Goal: Task Accomplishment & Management: Use online tool/utility

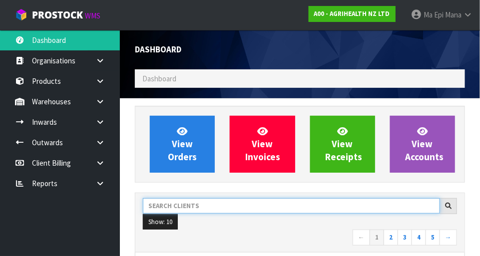
click at [352, 202] on input "text" at bounding box center [291, 205] width 297 height 15
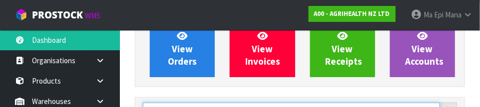
scroll to position [146, 0]
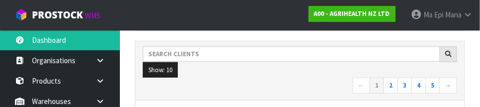
click at [223, 76] on ul "Show: 10 5 10 25 50" at bounding box center [300, 70] width 314 height 16
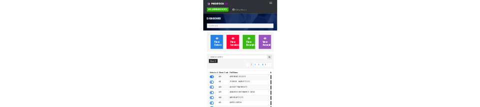
scroll to position [498230, 498731]
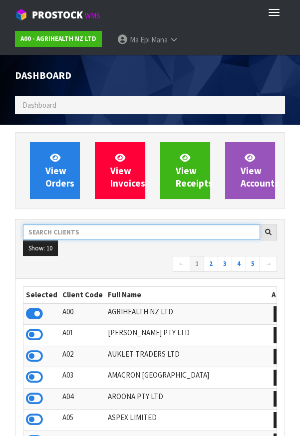
click at [190, 227] on input "text" at bounding box center [141, 232] width 237 height 15
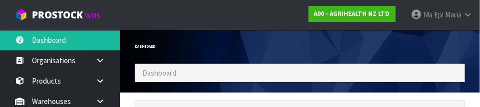
scroll to position [787, 345]
click at [354, 46] on div "Dashboard" at bounding box center [299, 47] width 345 height 34
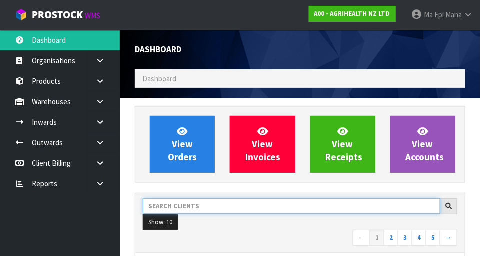
click at [200, 202] on input "text" at bounding box center [291, 205] width 297 height 15
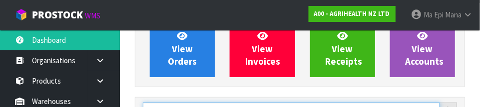
scroll to position [146, 0]
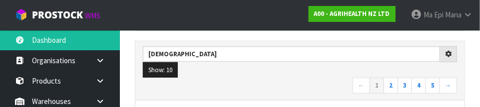
click at [299, 71] on ul "Show: 10 5 10 25 50" at bounding box center [300, 70] width 314 height 16
type input "JUIC"
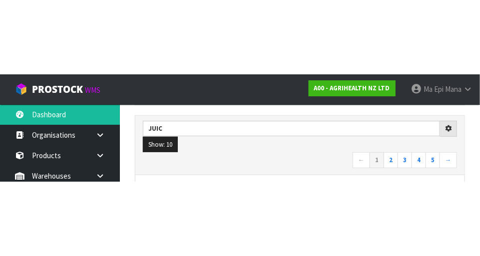
scroll to position [151, 0]
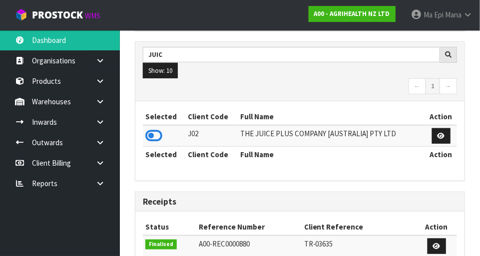
click at [156, 132] on icon at bounding box center [153, 135] width 17 height 15
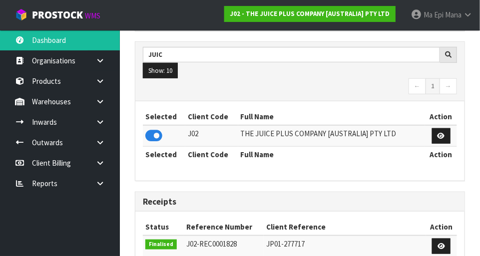
scroll to position [787, 345]
click at [98, 104] on icon at bounding box center [99, 101] width 9 height 7
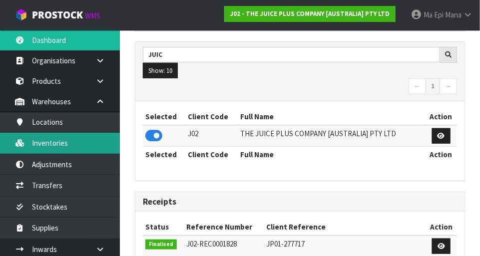
click at [49, 149] on link "Inventories" at bounding box center [60, 143] width 120 height 20
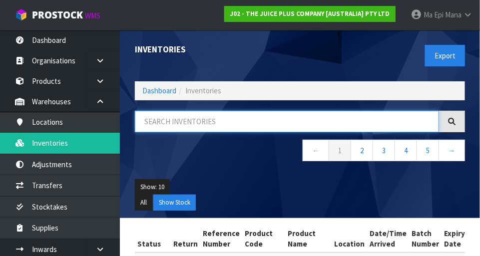
click at [369, 111] on input "text" at bounding box center [287, 121] width 304 height 21
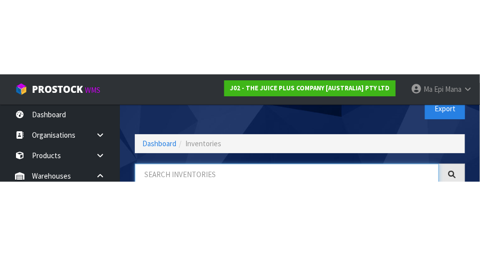
scroll to position [67, 0]
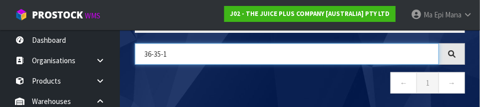
type input "36-35-1"
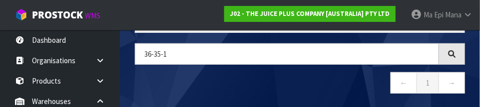
click at [314, 87] on nav "← 1 →" at bounding box center [300, 84] width 330 height 24
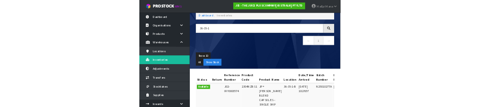
scroll to position [0, 0]
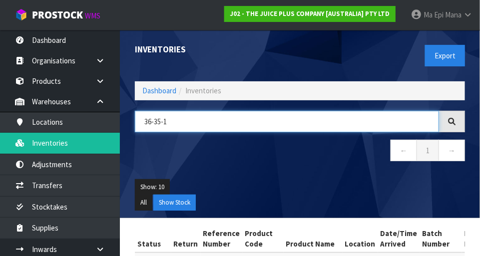
click at [334, 118] on input "36-35-1" at bounding box center [287, 121] width 304 height 21
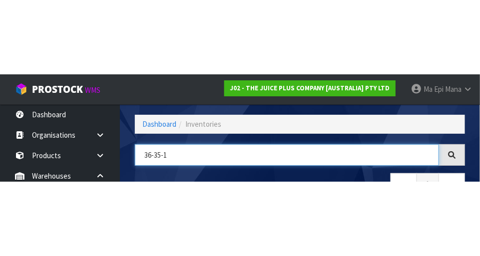
scroll to position [67, 0]
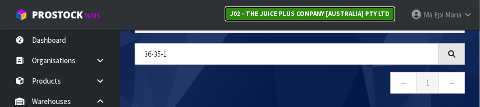
click at [352, 12] on strong "J02 - THE JUICE PLUS COMPANY [AUSTRALIA] PTY LTD" at bounding box center [310, 13] width 160 height 8
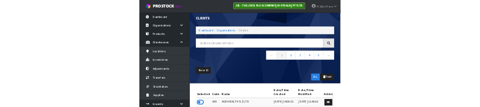
scroll to position [67, 0]
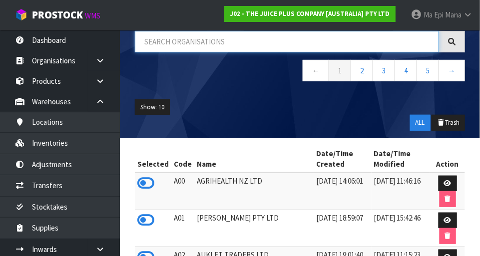
click at [164, 42] on input "text" at bounding box center [287, 41] width 304 height 21
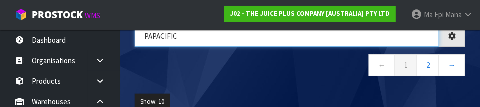
type input "PAPACIFIC"
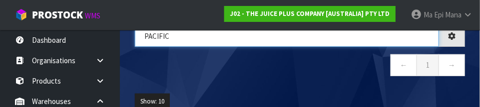
type input "PACIFIC"
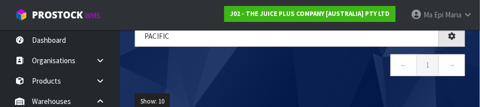
click at [338, 79] on nav "← 1 →" at bounding box center [300, 66] width 330 height 24
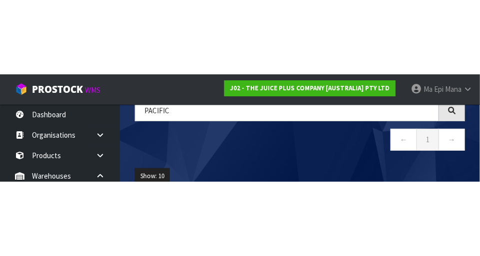
scroll to position [72, 0]
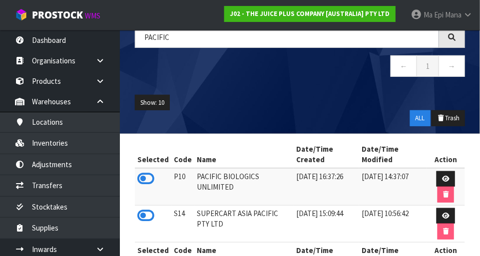
click at [146, 177] on icon at bounding box center [145, 178] width 17 height 15
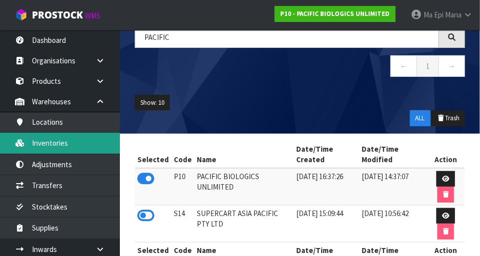
click at [51, 139] on link "Inventories" at bounding box center [60, 143] width 120 height 20
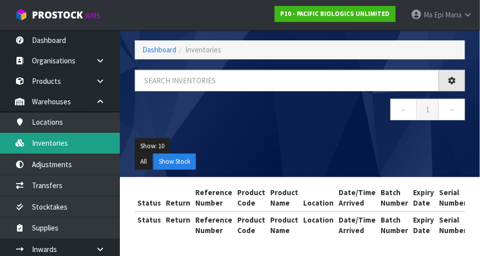
scroll to position [72, 0]
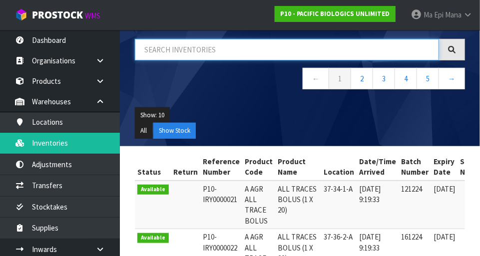
click at [365, 50] on input "text" at bounding box center [287, 49] width 304 height 21
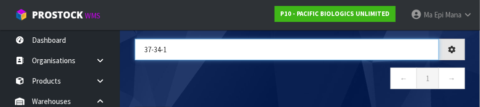
type input "37-34-1"
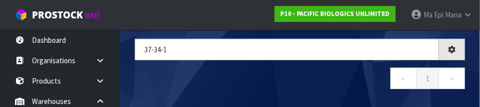
click at [329, 84] on nav "← 1 →" at bounding box center [300, 80] width 330 height 24
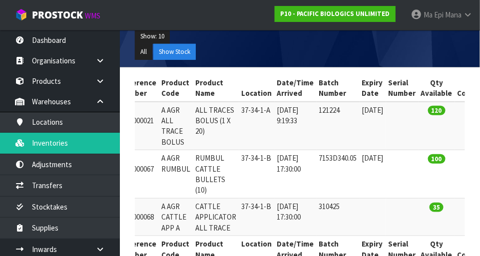
scroll to position [0, 81]
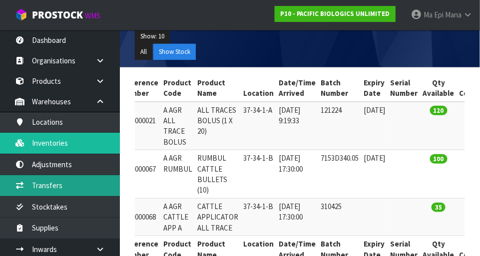
click at [47, 184] on link "Transfers" at bounding box center [60, 185] width 120 height 20
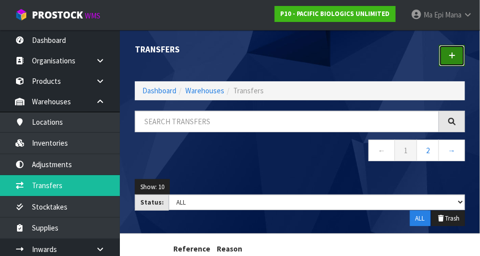
click at [451, 57] on icon at bounding box center [451, 55] width 7 height 7
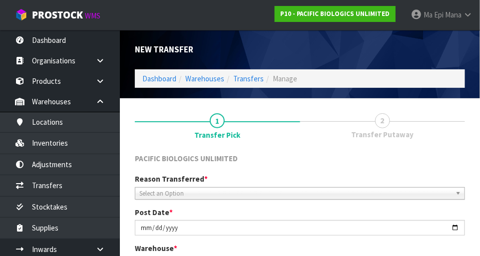
click at [378, 188] on span "Select an Option" at bounding box center [295, 194] width 312 height 12
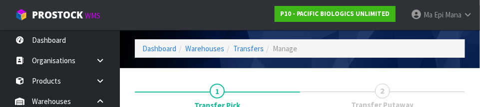
scroll to position [148, 0]
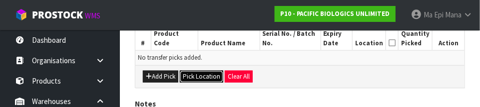
click at [198, 76] on button "Pick Location" at bounding box center [201, 77] width 43 height 12
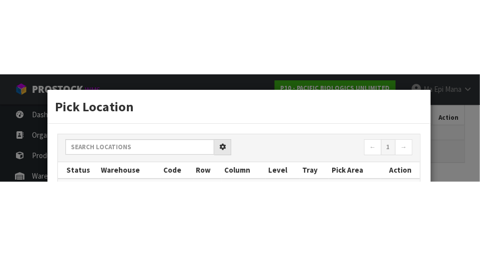
scroll to position [222, 0]
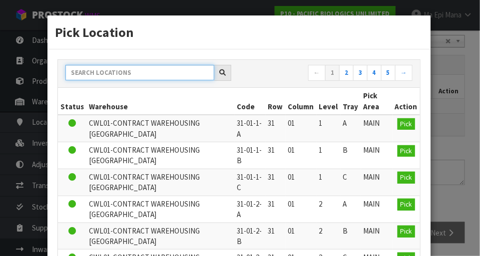
click at [97, 73] on input "text" at bounding box center [139, 72] width 149 height 15
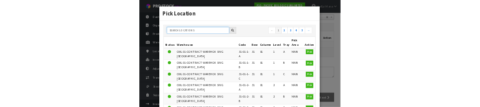
scroll to position [217, 0]
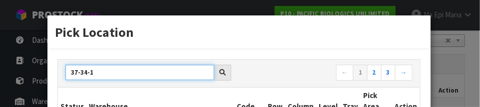
type input "37-34-1"
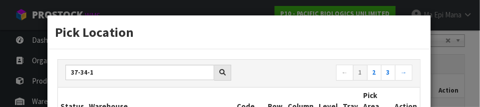
click at [290, 70] on nav "← 1 2 3 →" at bounding box center [329, 73] width 166 height 17
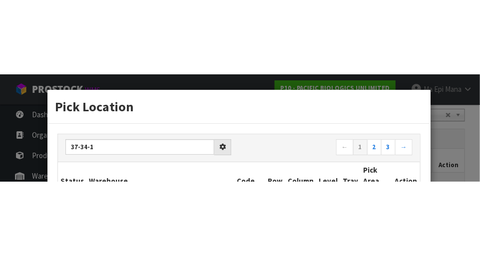
scroll to position [222, 0]
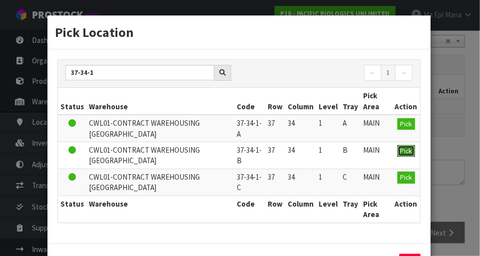
click at [406, 155] on button "Pick" at bounding box center [405, 151] width 17 height 12
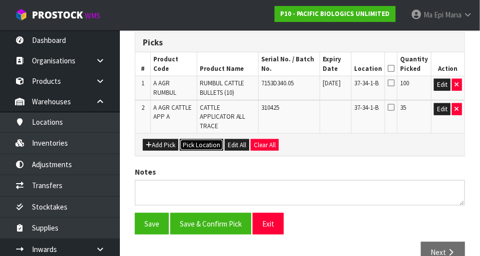
scroll to position [255, 0]
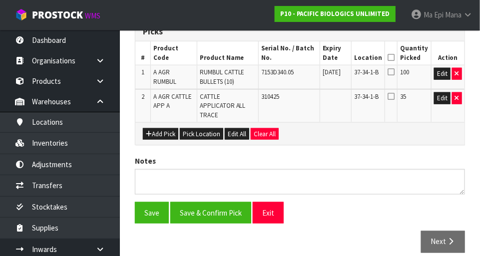
click at [394, 57] on icon at bounding box center [390, 57] width 7 height 0
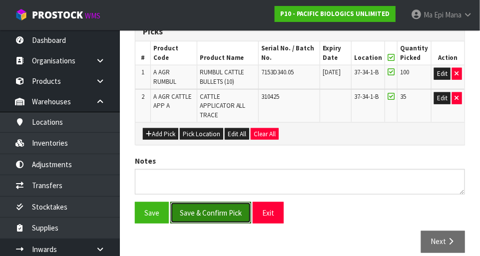
click at [211, 206] on button "Save & Confirm Pick" at bounding box center [210, 212] width 81 height 21
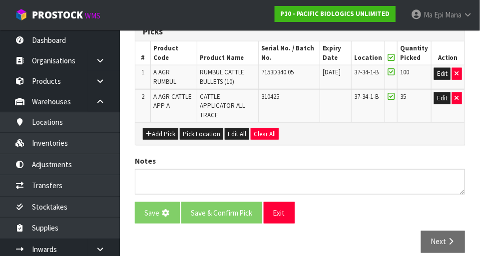
scroll to position [0, 0]
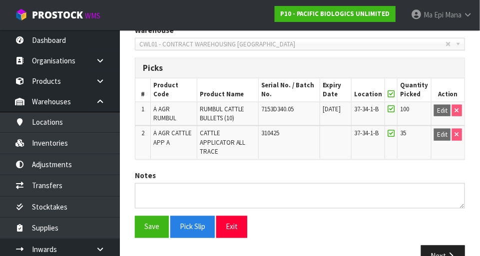
scroll to position [269, 0]
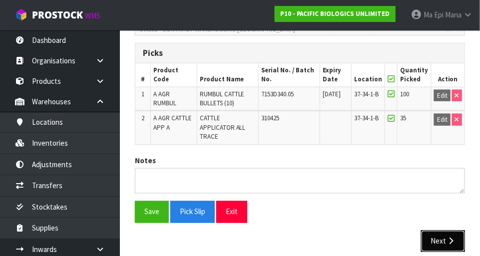
click at [453, 231] on button "Next" at bounding box center [443, 241] width 44 height 21
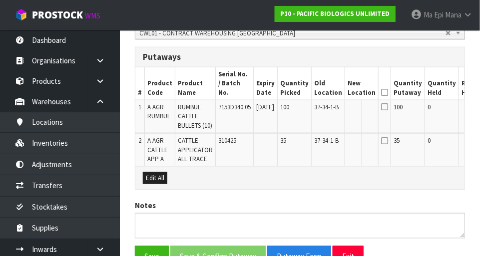
scroll to position [0, 44]
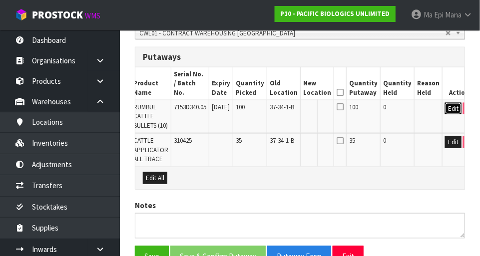
click at [445, 103] on button "Edit" at bounding box center [453, 109] width 16 height 12
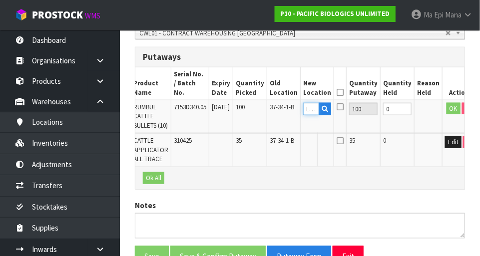
click at [311, 103] on input "text" at bounding box center [311, 109] width 16 height 12
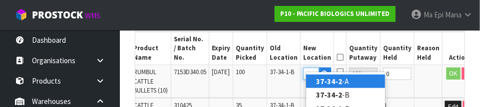
scroll to position [295, 0]
click at [364, 82] on link "37-34-2 -A" at bounding box center [345, 81] width 79 height 13
type input "37-34-2-A"
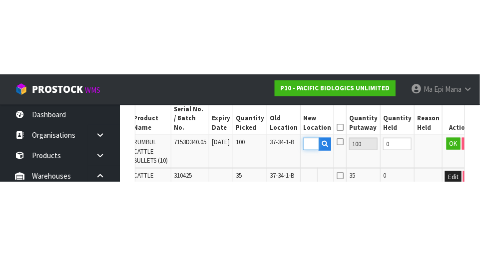
scroll to position [0, 0]
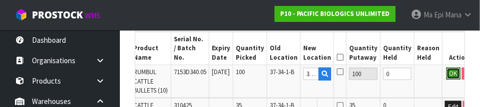
click at [446, 68] on button "OK" at bounding box center [453, 74] width 14 height 12
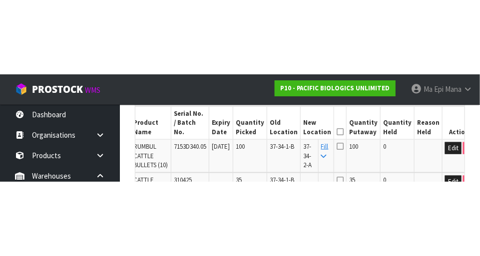
scroll to position [299, 0]
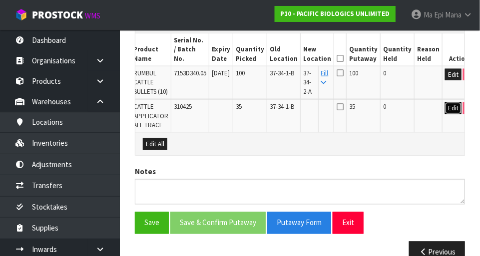
click at [445, 109] on button "Edit" at bounding box center [453, 108] width 16 height 12
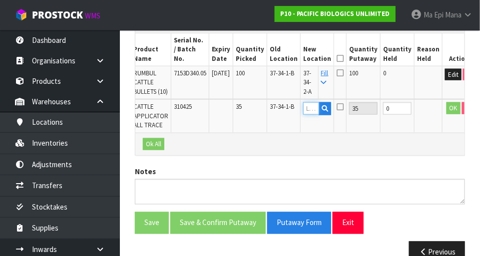
click at [310, 109] on input "text" at bounding box center [311, 108] width 16 height 12
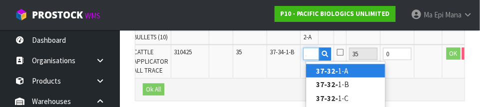
scroll to position [0, 13]
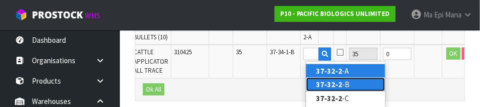
click at [358, 81] on link "37-32-2 -B" at bounding box center [345, 84] width 79 height 13
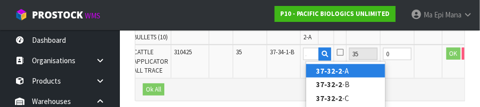
type input "37-32-2-B"
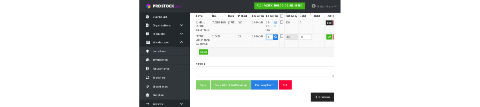
scroll to position [348, 0]
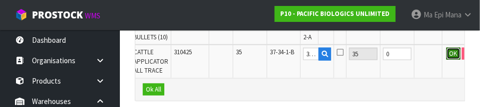
click at [446, 55] on button "OK" at bounding box center [453, 54] width 14 height 12
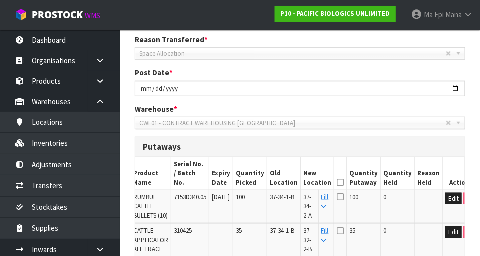
scroll to position [175, 0]
click at [340, 183] on icon at bounding box center [339, 183] width 7 height 0
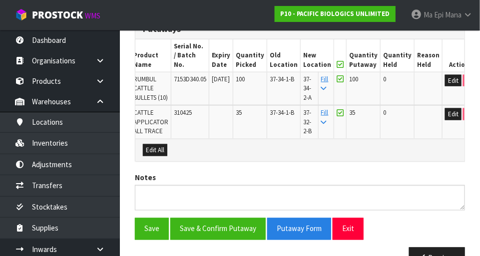
scroll to position [293, 0]
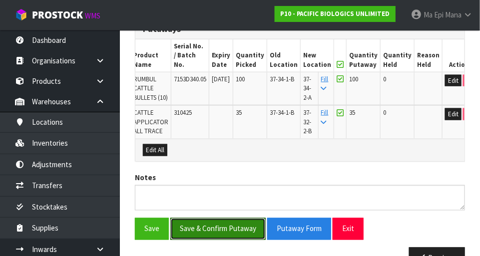
click at [227, 225] on button "Save & Confirm Putaway" at bounding box center [217, 228] width 95 height 21
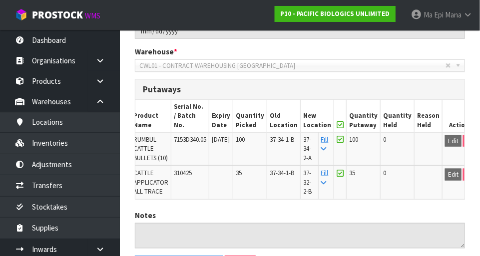
scroll to position [296, 0]
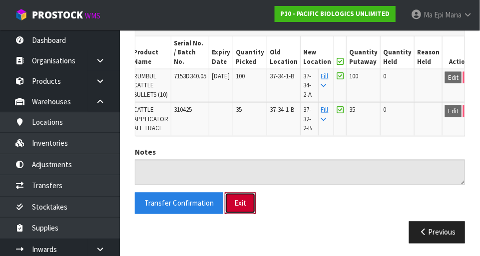
click at [245, 204] on button "Exit" at bounding box center [240, 203] width 31 height 21
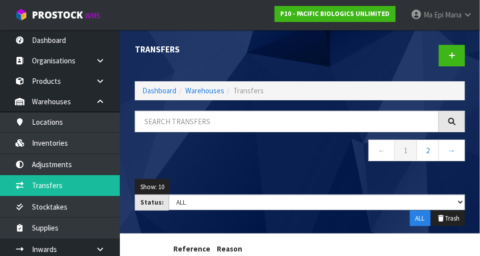
click at [456, 12] on span "Mana" at bounding box center [453, 14] width 16 height 9
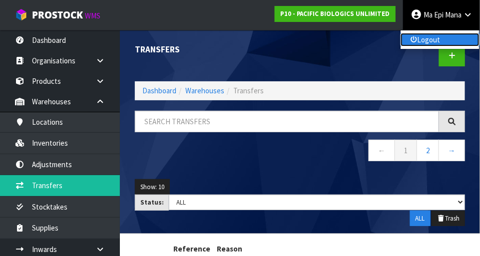
click at [449, 40] on link "Logout" at bounding box center [439, 39] width 79 height 13
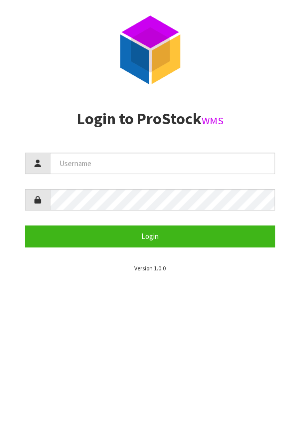
click at [275, 89] on section "P ro S tock WMS" at bounding box center [150, 50] width 300 height 100
